Goal: Information Seeking & Learning: Learn about a topic

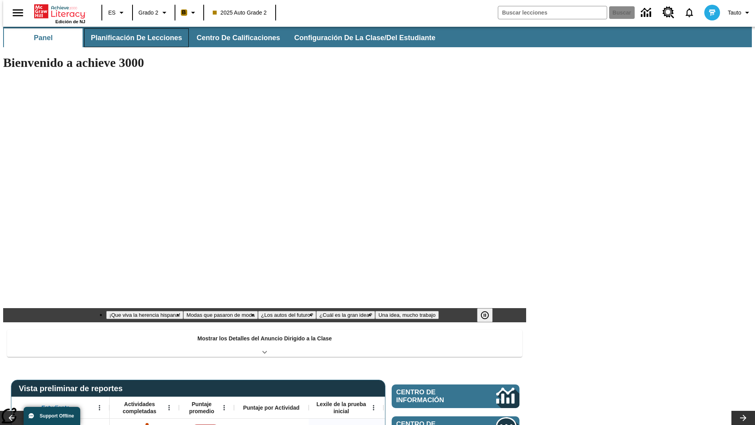
click at [132, 38] on button "Planificación de lecciones" at bounding box center [136, 37] width 105 height 19
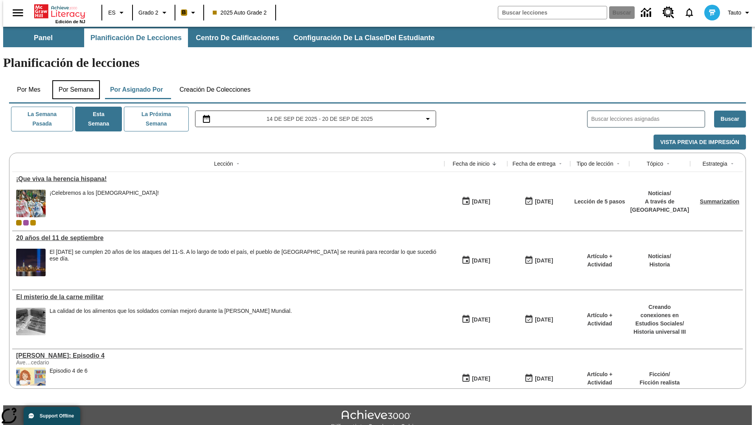
click at [74, 80] on button "Por semana" at bounding box center [76, 89] width 48 height 19
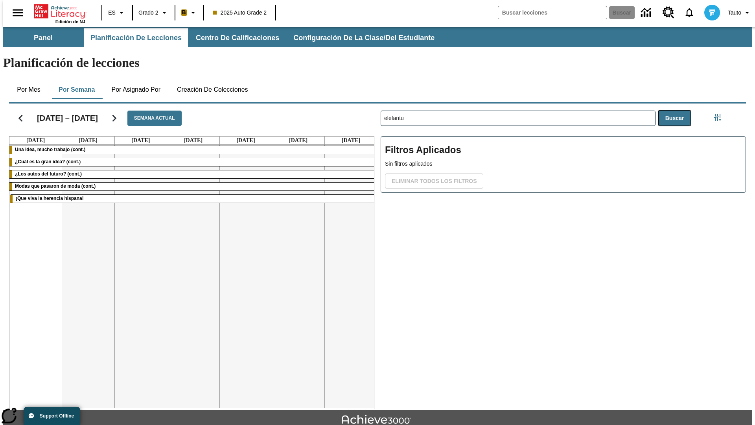
click at [676, 110] on button "Buscar" at bounding box center [675, 117] width 32 height 15
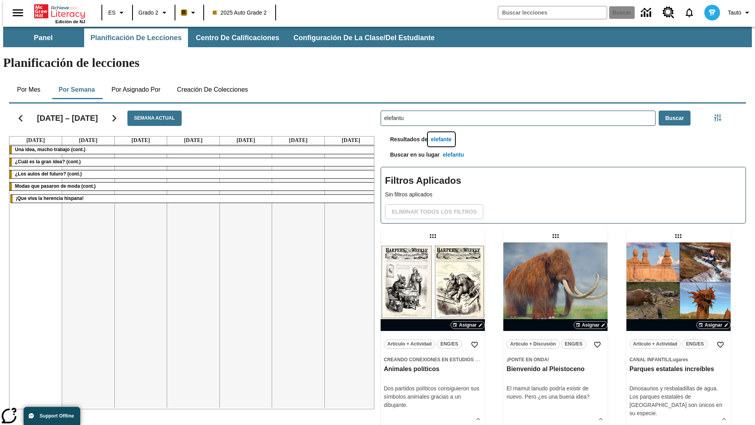
click at [442, 132] on button "elefante" at bounding box center [441, 139] width 27 height 15
type input "elefante"
